Goal: Transaction & Acquisition: Purchase product/service

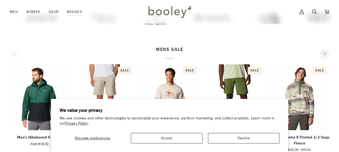
scroll to position [144, 0]
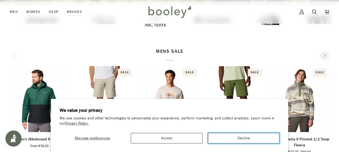
click at [227, 137] on button "Decline" at bounding box center [244, 138] width 72 height 11
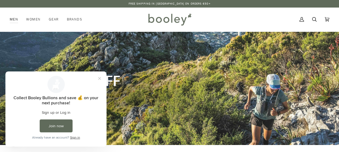
scroll to position [0, 0]
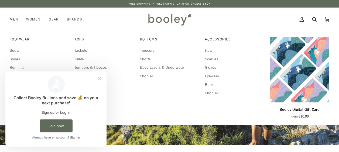
click at [15, 17] on link "Men" at bounding box center [16, 20] width 12 height 24
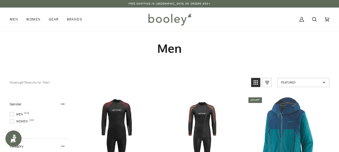
click at [9, 20] on div "Cart €0.00 (0) Men Footwear Boots Shoes Running Sandals & Slides Slippers Socks" at bounding box center [169, 20] width 339 height 24
click at [316, 19] on icon at bounding box center [314, 19] width 5 height 8
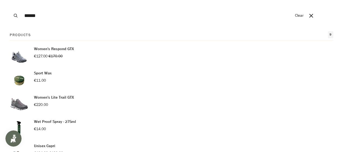
type input "******"
click at [10, 0] on button "Search" at bounding box center [16, 15] width 12 height 31
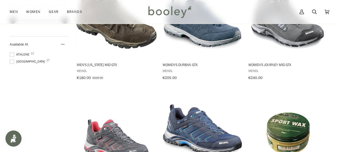
scroll to position [344, 0]
